Goal: Obtain resource: Obtain resource

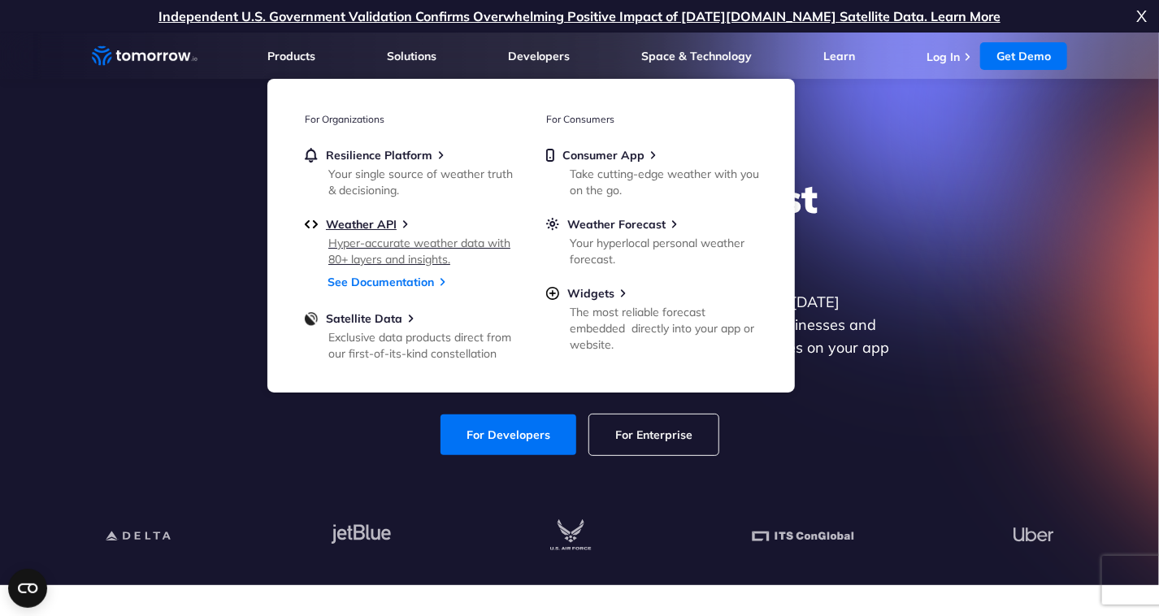
click at [385, 243] on div "Hyper-accurate weather data with 80+ layers and insights." at bounding box center [422, 251] width 189 height 33
click at [413, 280] on link "See Documentation" at bounding box center [381, 282] width 106 height 15
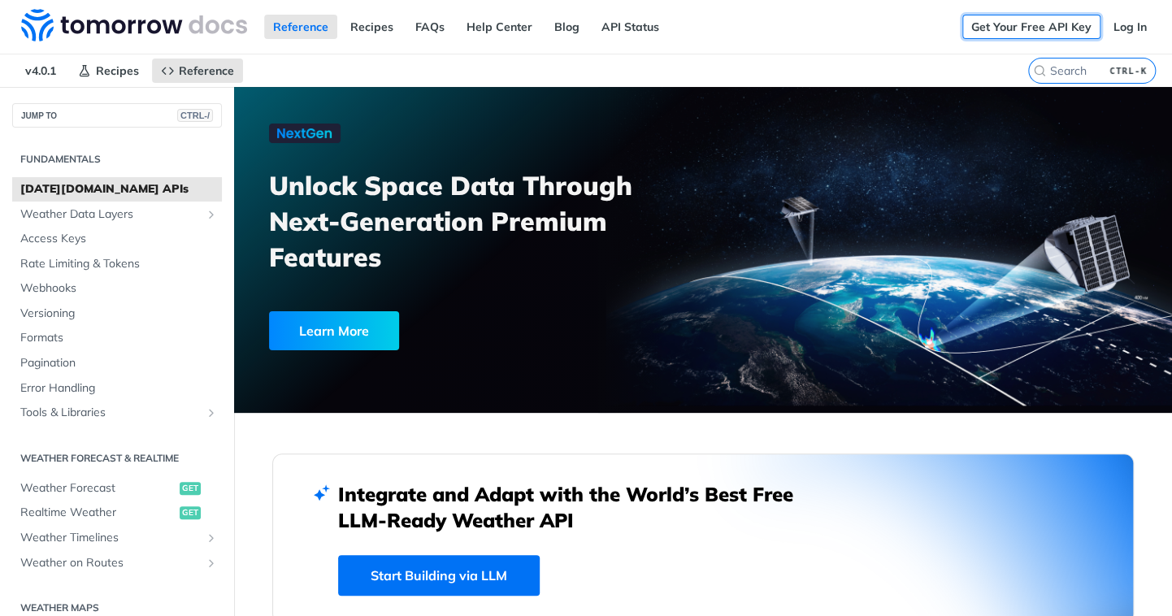
click at [1009, 23] on link "Get Your Free API Key" at bounding box center [1032, 27] width 138 height 24
